Goal: Find specific page/section: Find specific page/section

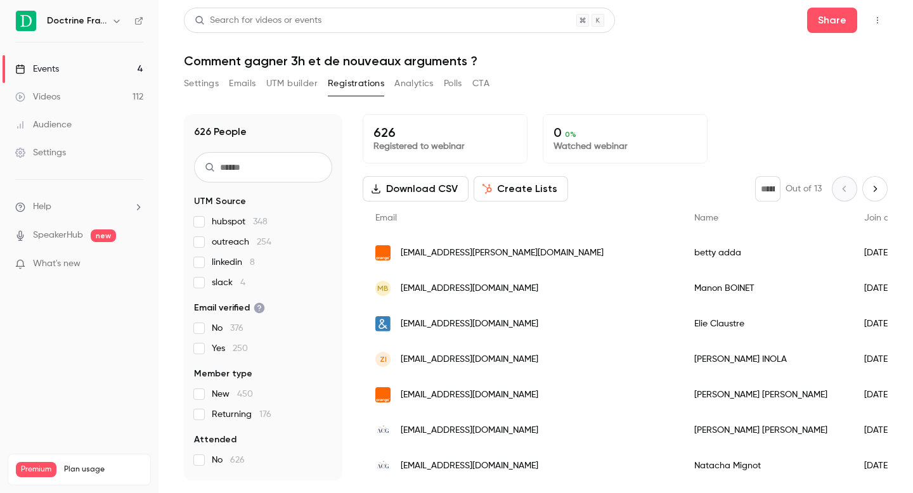
click at [268, 170] on input "text" at bounding box center [263, 167] width 138 height 30
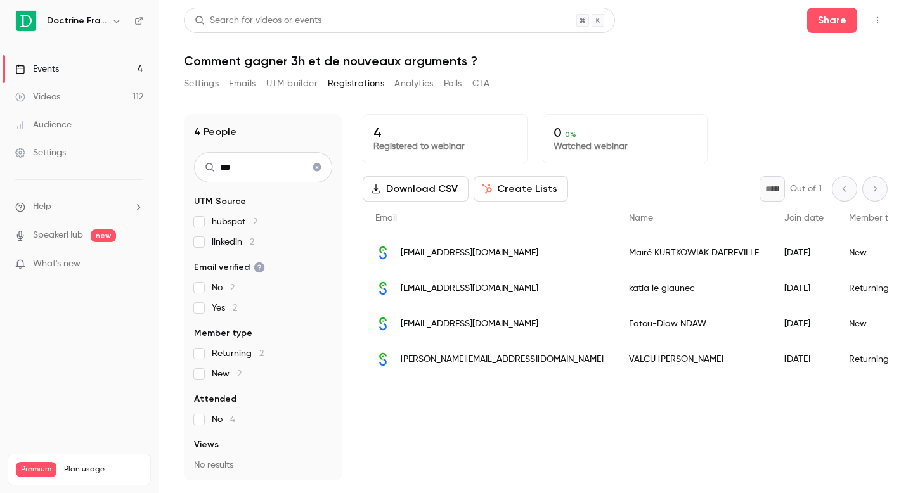
click at [263, 169] on input "***" at bounding box center [263, 167] width 138 height 30
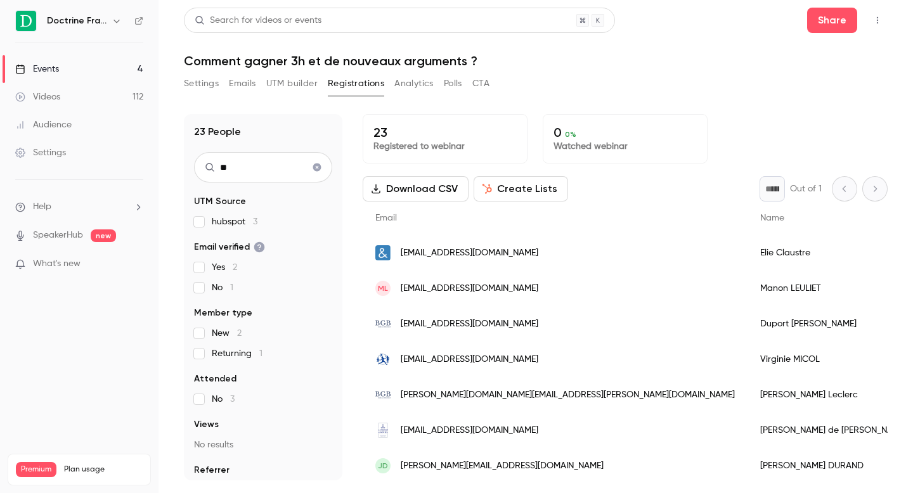
type input "*"
